Goal: Task Accomplishment & Management: Manage account settings

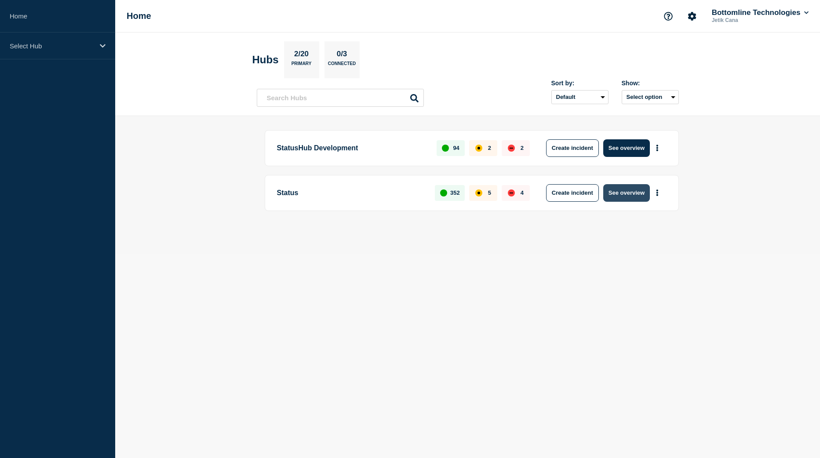
click at [638, 192] on button "See overview" at bounding box center [626, 193] width 47 height 18
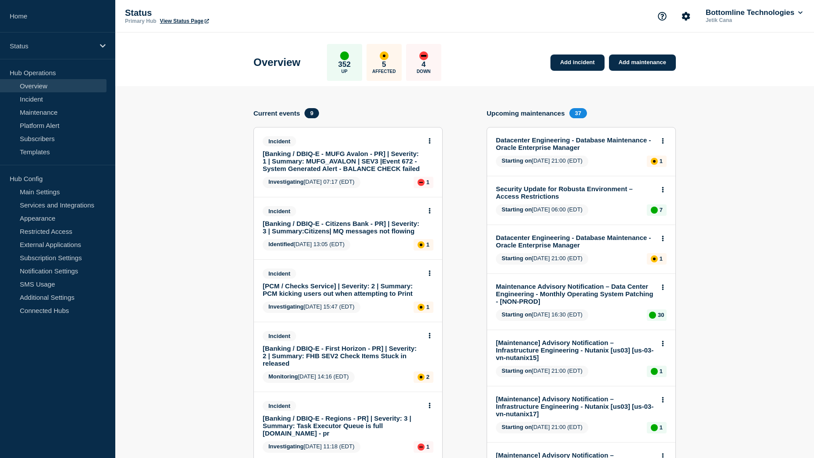
click at [353, 166] on link "[Banking / DBIQ-E - MUFG Avalon - PR] | Severity: 1 | Summary: MUFG_AVALON | SE…" at bounding box center [342, 161] width 159 height 22
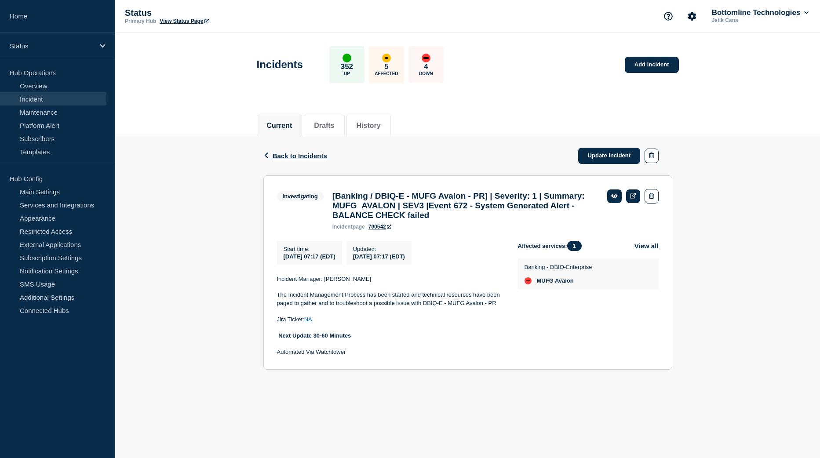
drag, startPoint x: 366, startPoint y: 288, endPoint x: 325, endPoint y: 286, distance: 41.8
click at [325, 283] on p "Incident Manager: [PERSON_NAME]" at bounding box center [390, 279] width 227 height 8
click at [241, 219] on div "Back Back to Incidents Update incident Investigating [Banking / DBIQ-E - MUFG A…" at bounding box center [467, 259] width 705 height 247
click at [619, 157] on link "Update incident" at bounding box center [609, 156] width 62 height 16
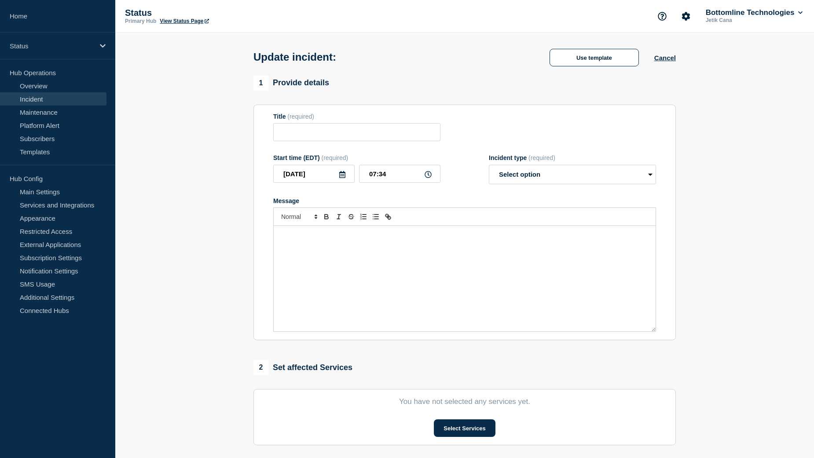
type input "[Banking / DBIQ-E - MUFG Avalon - PR] | Severity: 1 | Summary: MUFG_AVALON | SE…"
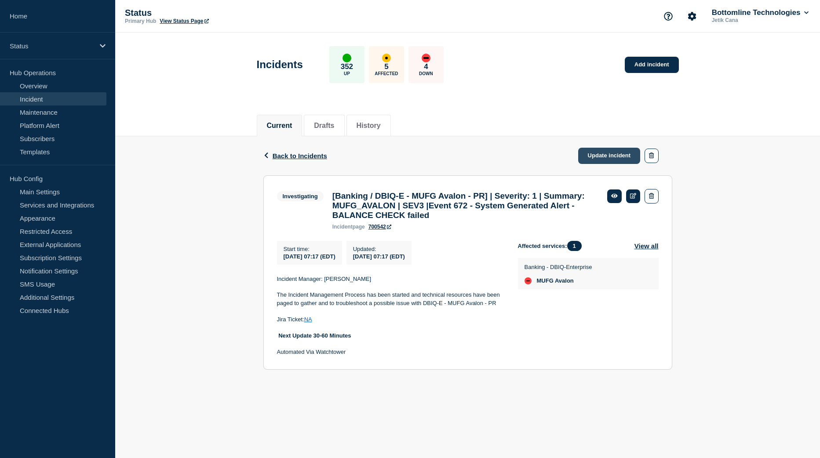
click at [622, 159] on link "Update incident" at bounding box center [609, 156] width 62 height 16
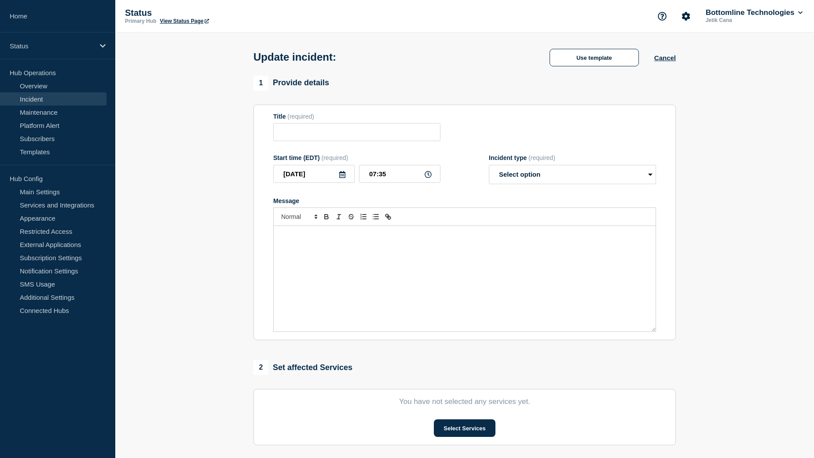
type input "[Banking / DBIQ-E - MUFG Avalon - PR] | Severity: 1 | Summary: MUFG_AVALON | SE…"
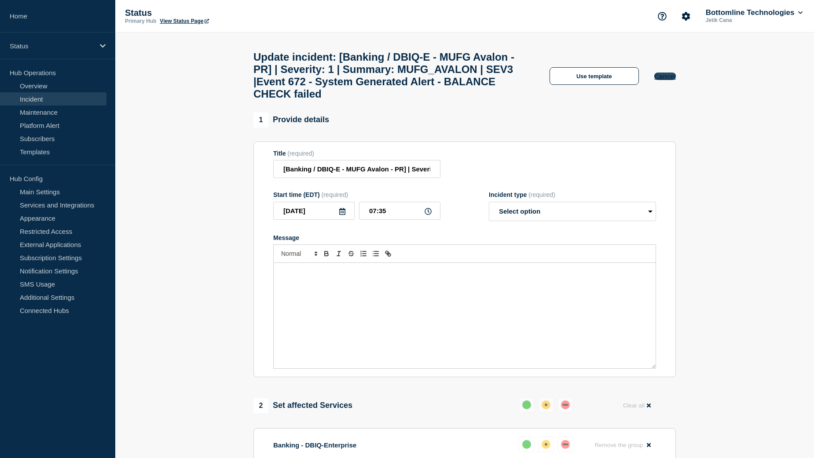
click at [666, 79] on button "Cancel" at bounding box center [665, 76] width 22 height 7
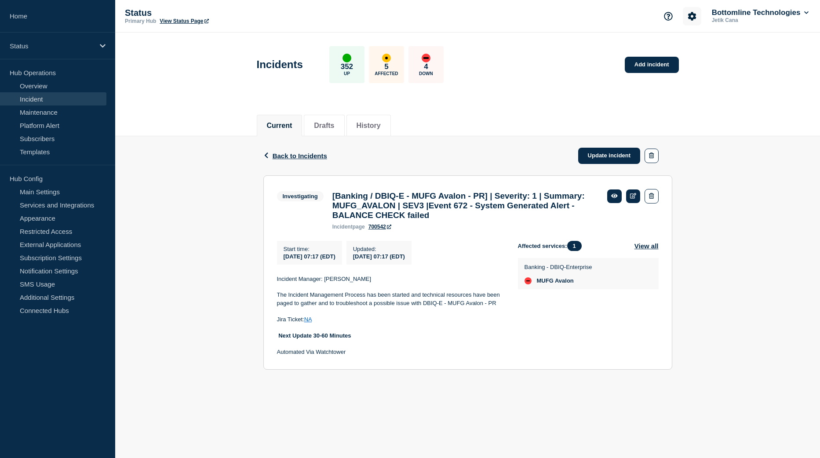
click at [689, 15] on icon "Account settings" at bounding box center [692, 16] width 9 height 9
click at [687, 52] on link "Team Members" at bounding box center [692, 51] width 45 height 7
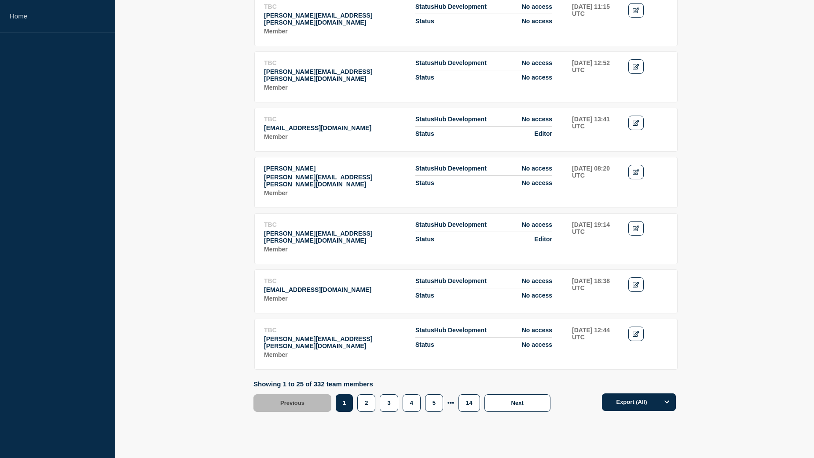
scroll to position [1125, 0]
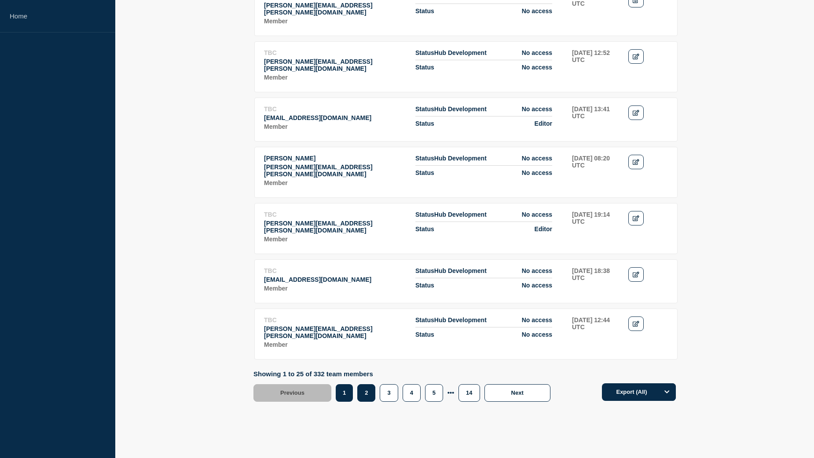
click at [369, 384] on button "2" at bounding box center [366, 393] width 18 height 18
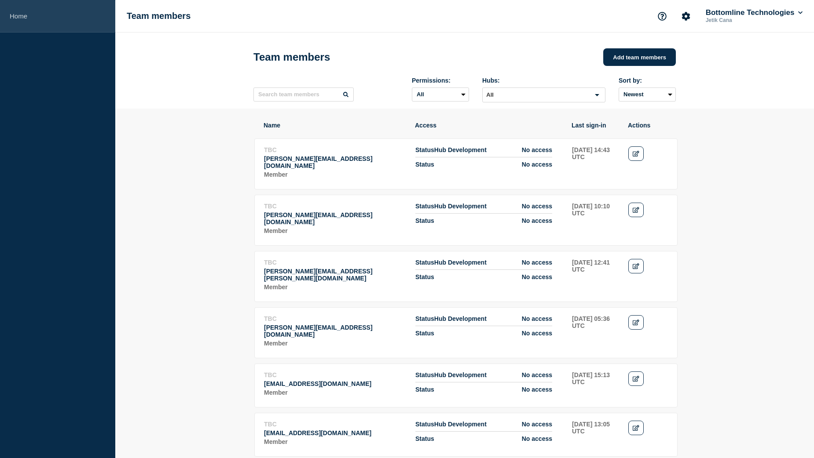
click at [31, 16] on link "Home" at bounding box center [57, 16] width 115 height 33
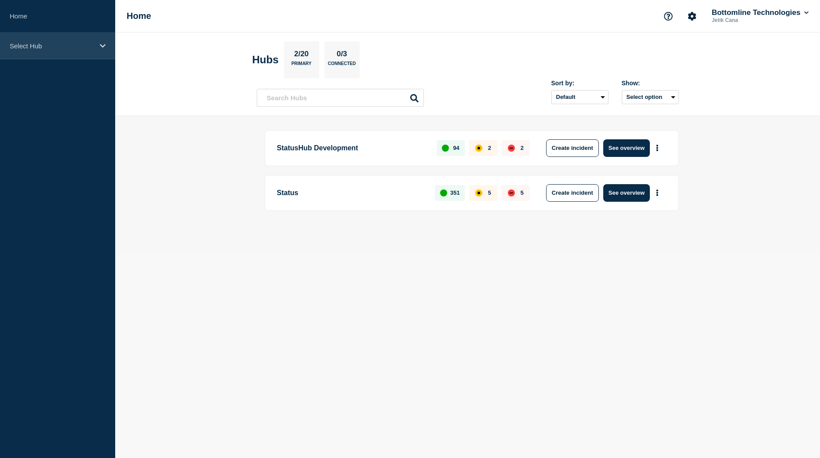
click at [98, 46] on div "Select Hub" at bounding box center [57, 46] width 115 height 27
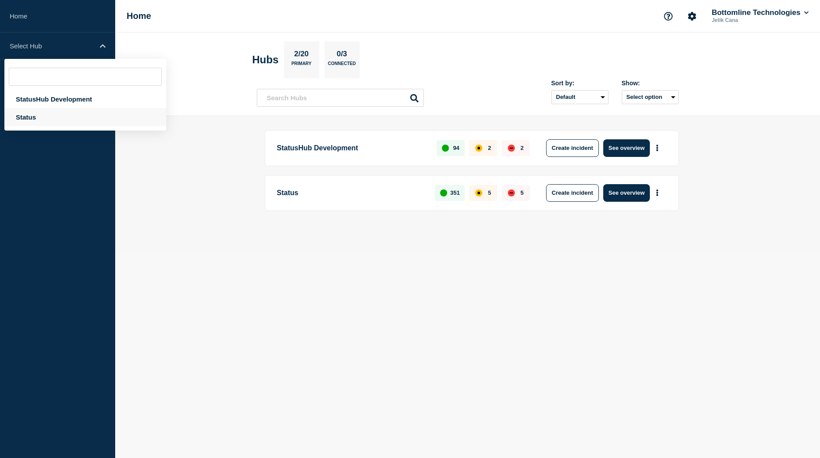
click at [63, 119] on div "Status" at bounding box center [85, 117] width 162 height 18
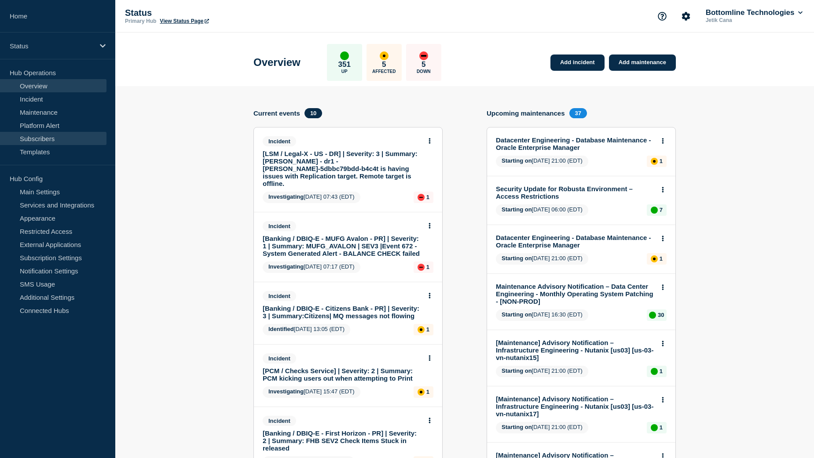
click at [52, 139] on link "Subscribers" at bounding box center [53, 138] width 106 height 13
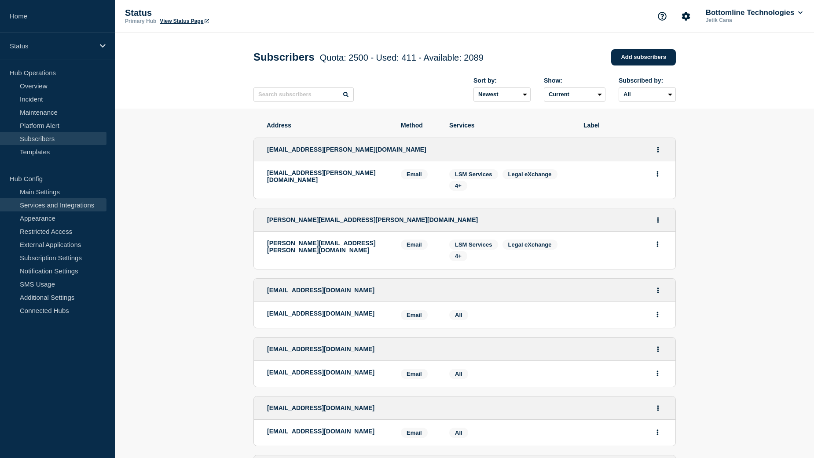
click at [61, 205] on link "Services and Integrations" at bounding box center [53, 204] width 106 height 13
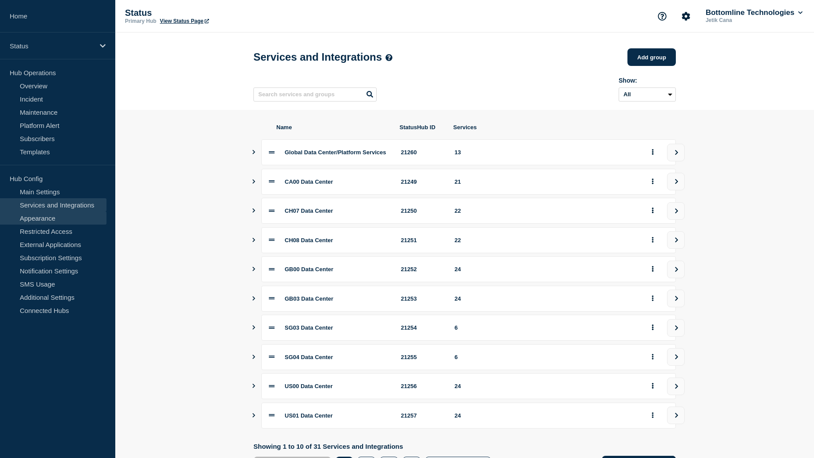
click at [44, 219] on link "Appearance" at bounding box center [53, 218] width 106 height 13
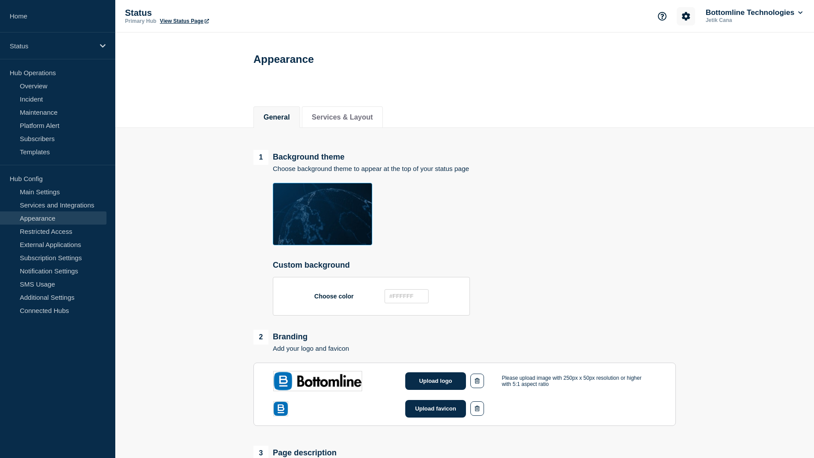
click at [686, 18] on icon "Account settings" at bounding box center [685, 16] width 8 height 8
click at [677, 53] on link "Team Members" at bounding box center [685, 51] width 45 height 7
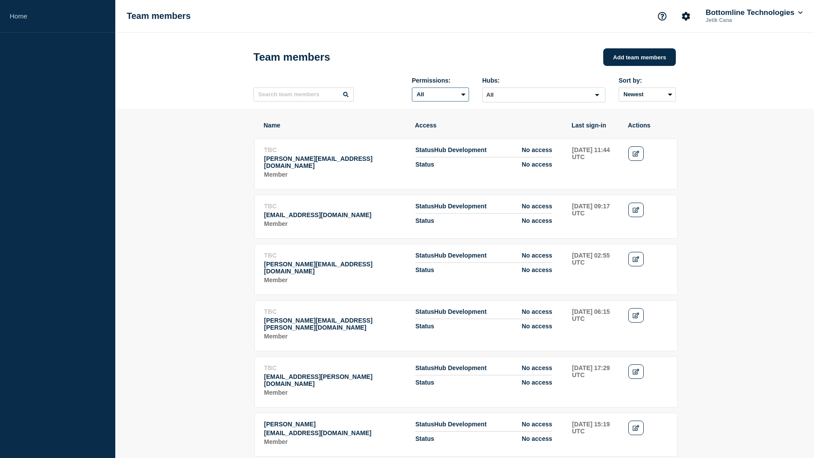
click at [460, 97] on select "All Admin Manager Editor No access" at bounding box center [440, 95] width 57 height 14
click at [559, 98] on input "Search for option" at bounding box center [536, 95] width 106 height 11
click at [516, 144] on li "Status" at bounding box center [544, 140] width 122 height 15
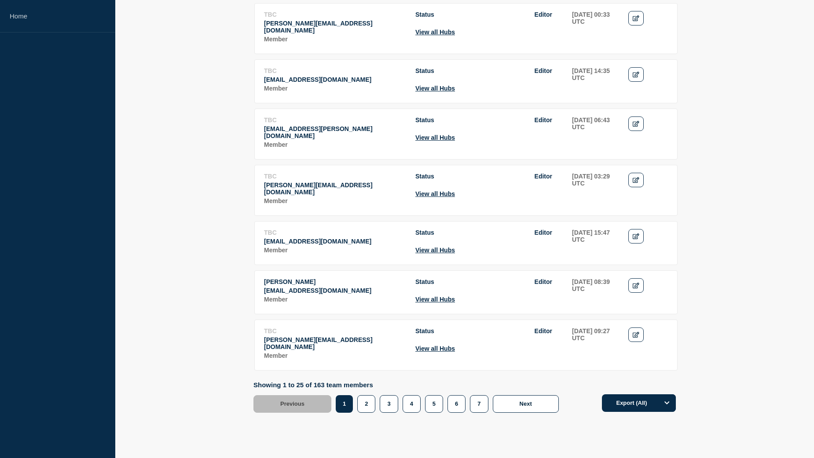
scroll to position [1125, 0]
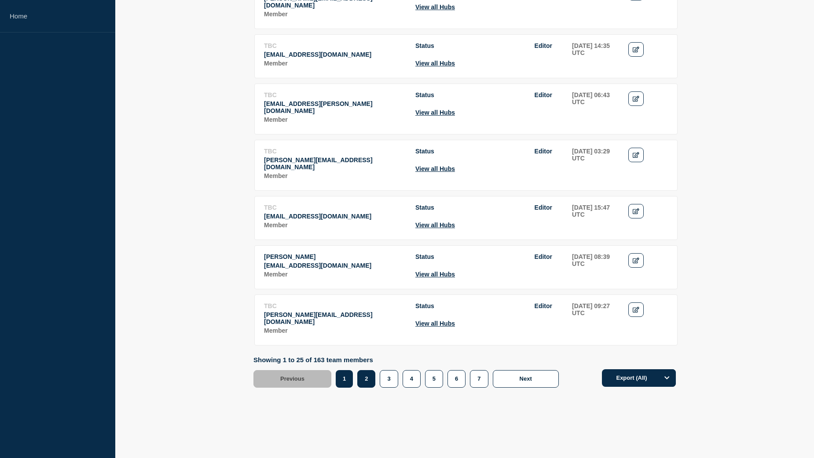
click at [362, 370] on button "2" at bounding box center [366, 379] width 18 height 18
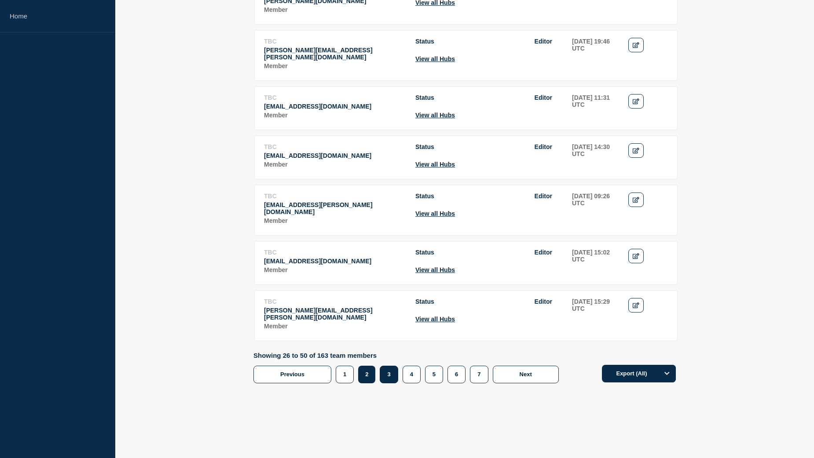
click at [390, 379] on button "3" at bounding box center [389, 375] width 18 height 18
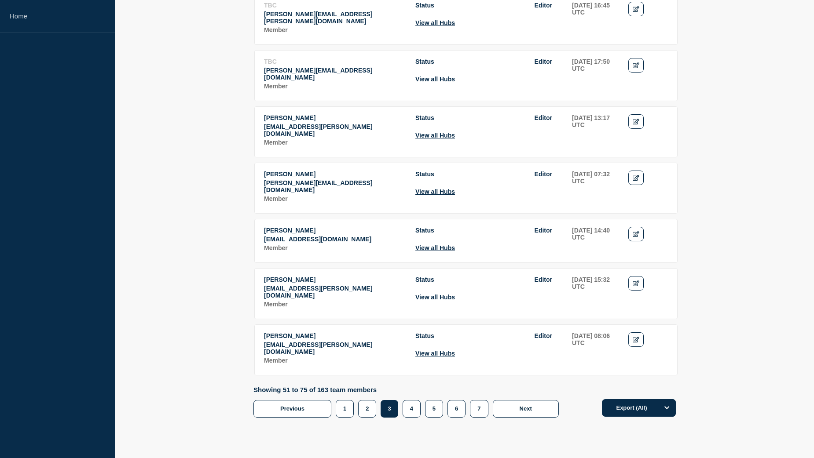
scroll to position [1125, 0]
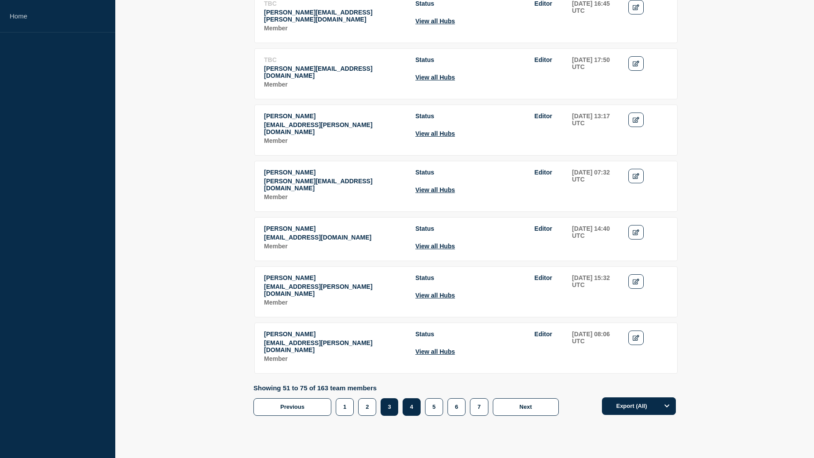
click at [407, 399] on button "4" at bounding box center [411, 408] width 18 height 18
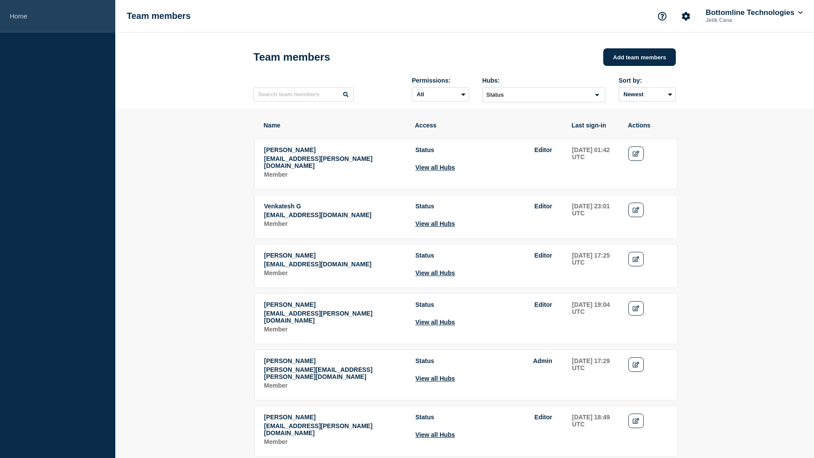
click at [42, 18] on link "Home" at bounding box center [57, 16] width 115 height 33
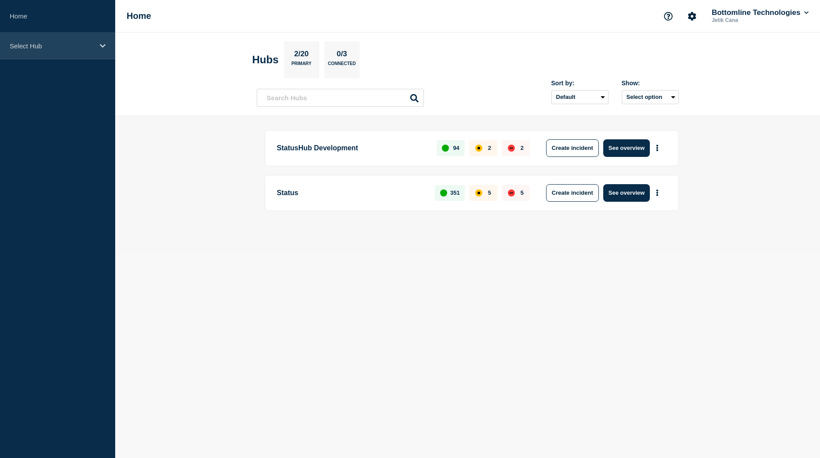
click at [34, 52] on div "Select Hub" at bounding box center [57, 46] width 115 height 27
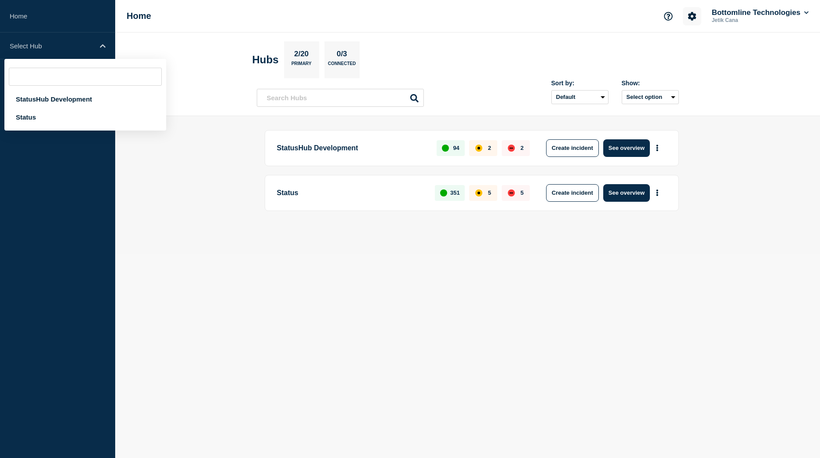
click at [688, 17] on icon "Account settings" at bounding box center [692, 16] width 8 height 8
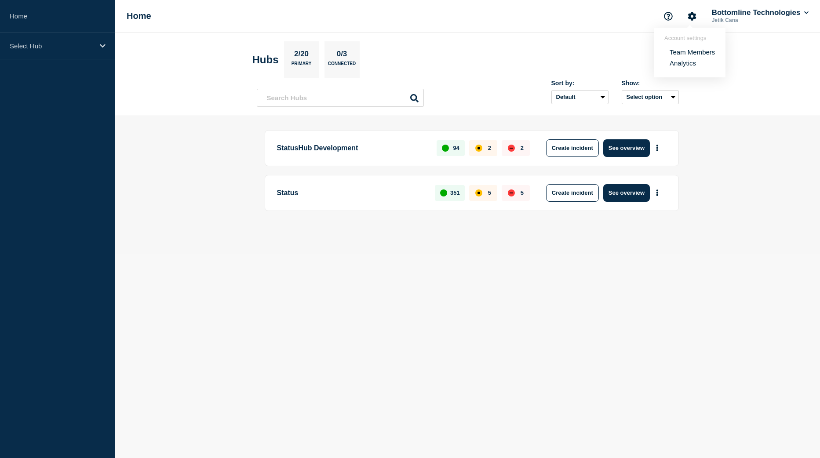
click at [677, 53] on link "Team Members" at bounding box center [692, 51] width 45 height 7
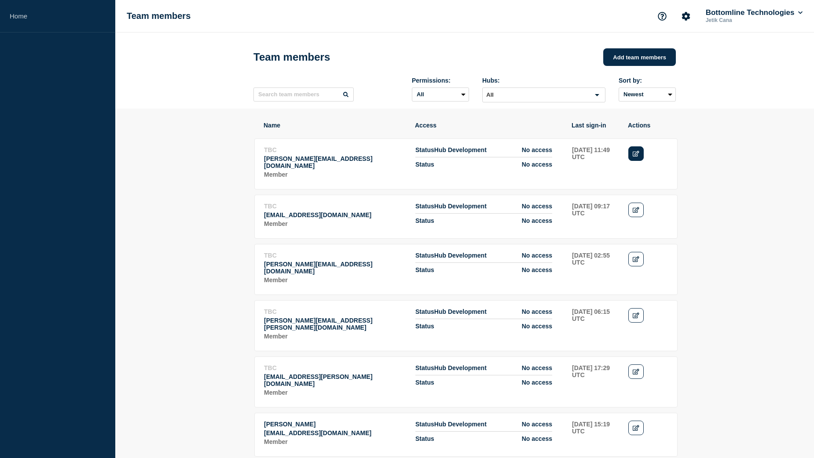
click at [636, 157] on icon "Edit" at bounding box center [636, 154] width 7 height 6
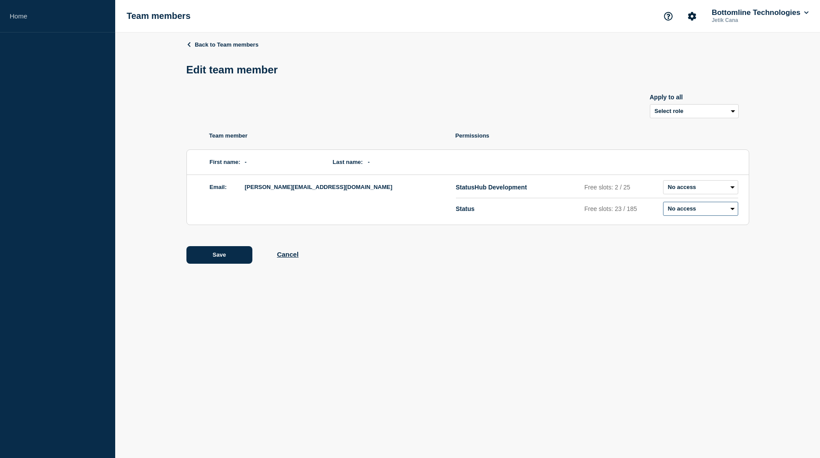
click at [720, 210] on select "Admin Manager Editor Draft Editor No access" at bounding box center [700, 209] width 75 height 14
click at [728, 213] on select "Admin Manager Editor Draft Editor No access" at bounding box center [700, 209] width 75 height 14
select select "2"
click at [663, 204] on select "Admin Manager Editor Draft Editor No access" at bounding box center [700, 209] width 75 height 14
click at [214, 261] on button "Save" at bounding box center [220, 255] width 66 height 18
